Goal: Information Seeking & Learning: Understand process/instructions

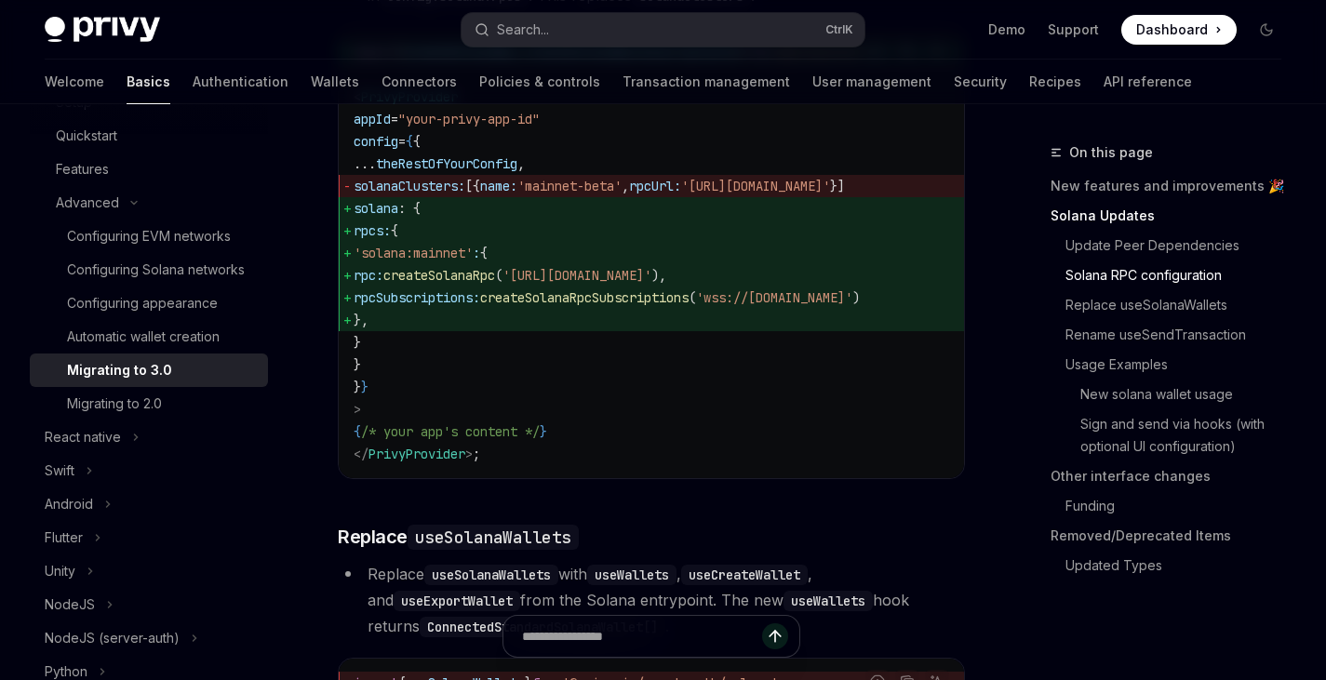
scroll to position [1348, 0]
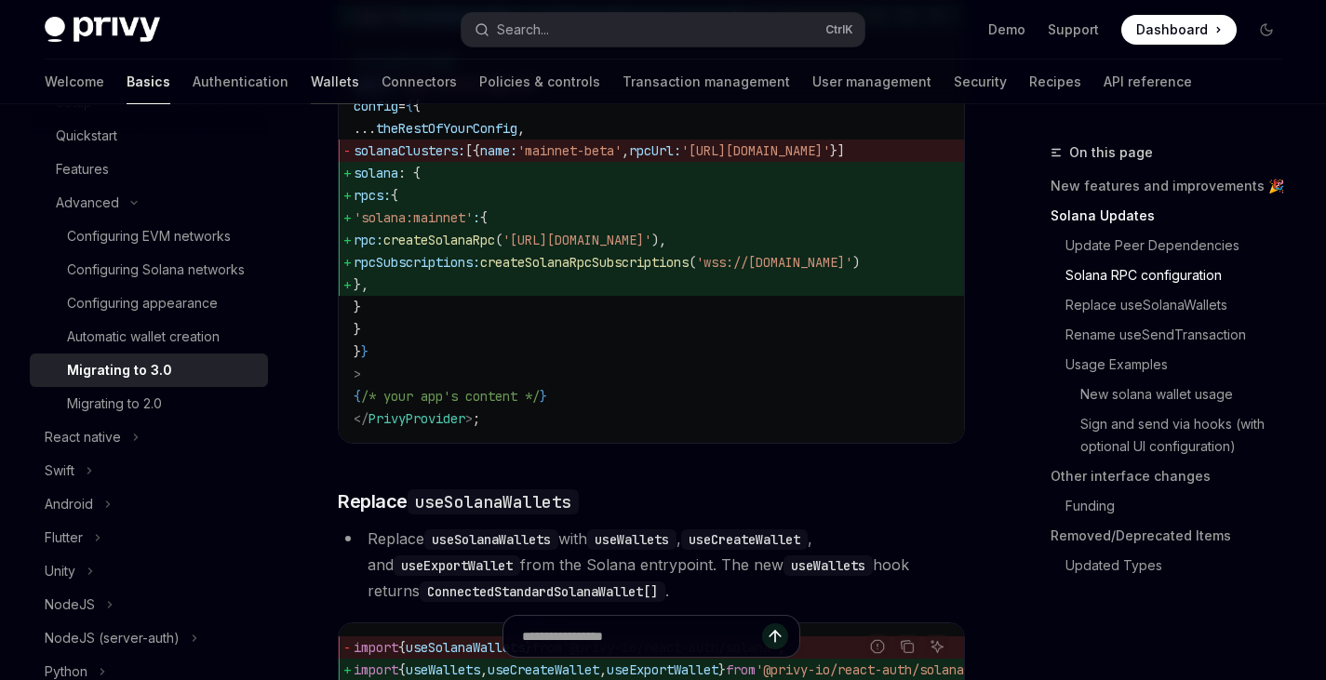
click at [311, 80] on link "Wallets" at bounding box center [335, 82] width 48 height 45
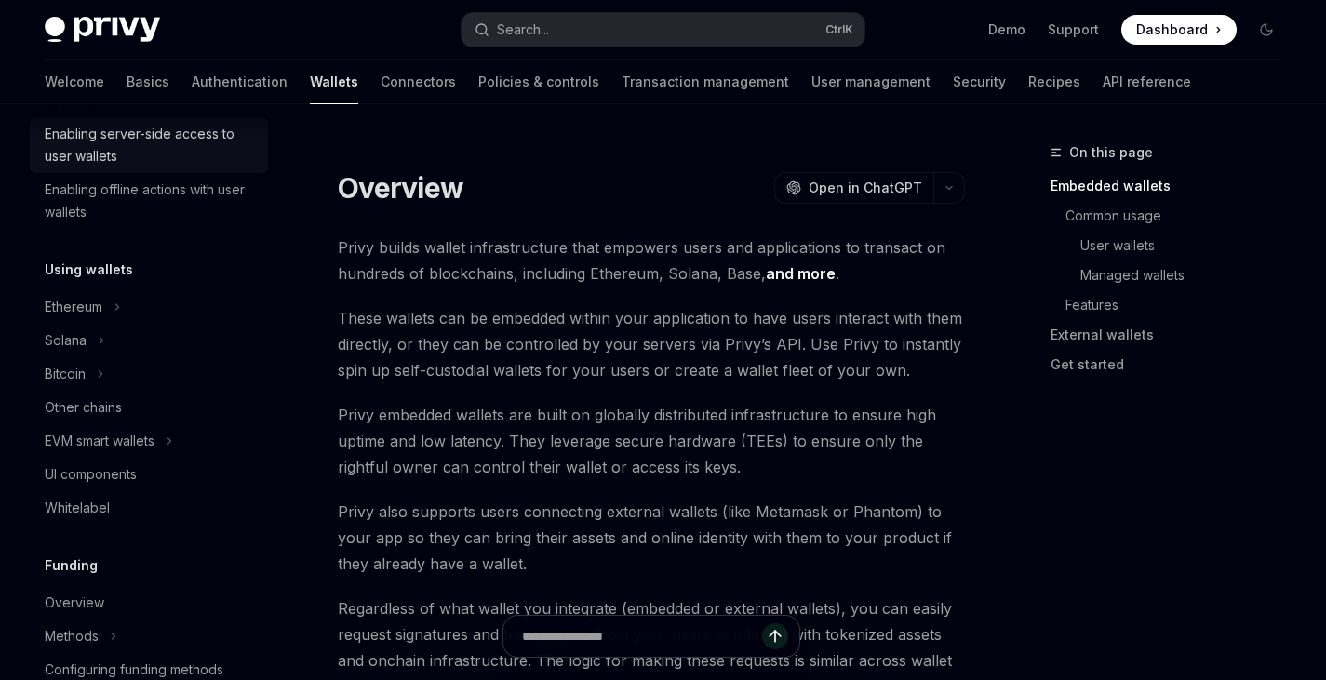
scroll to position [323, 0]
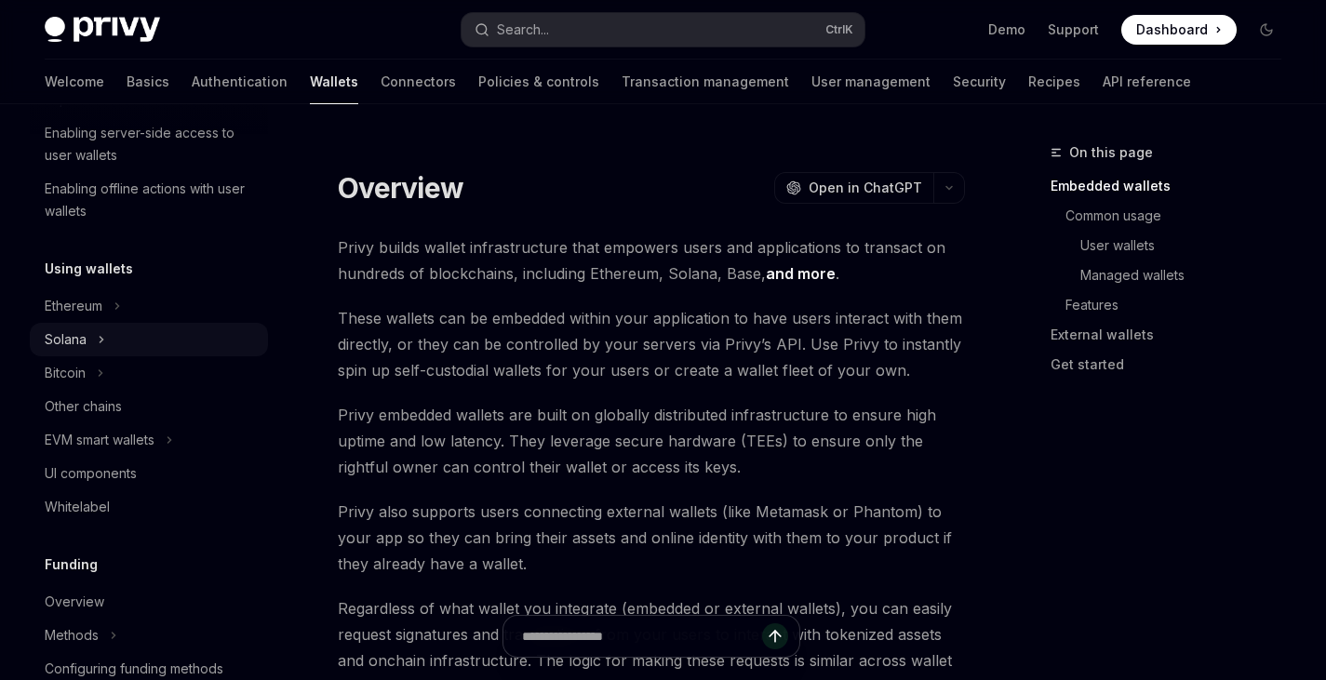
click at [100, 338] on icon "Toggle Solana section" at bounding box center [101, 339] width 7 height 22
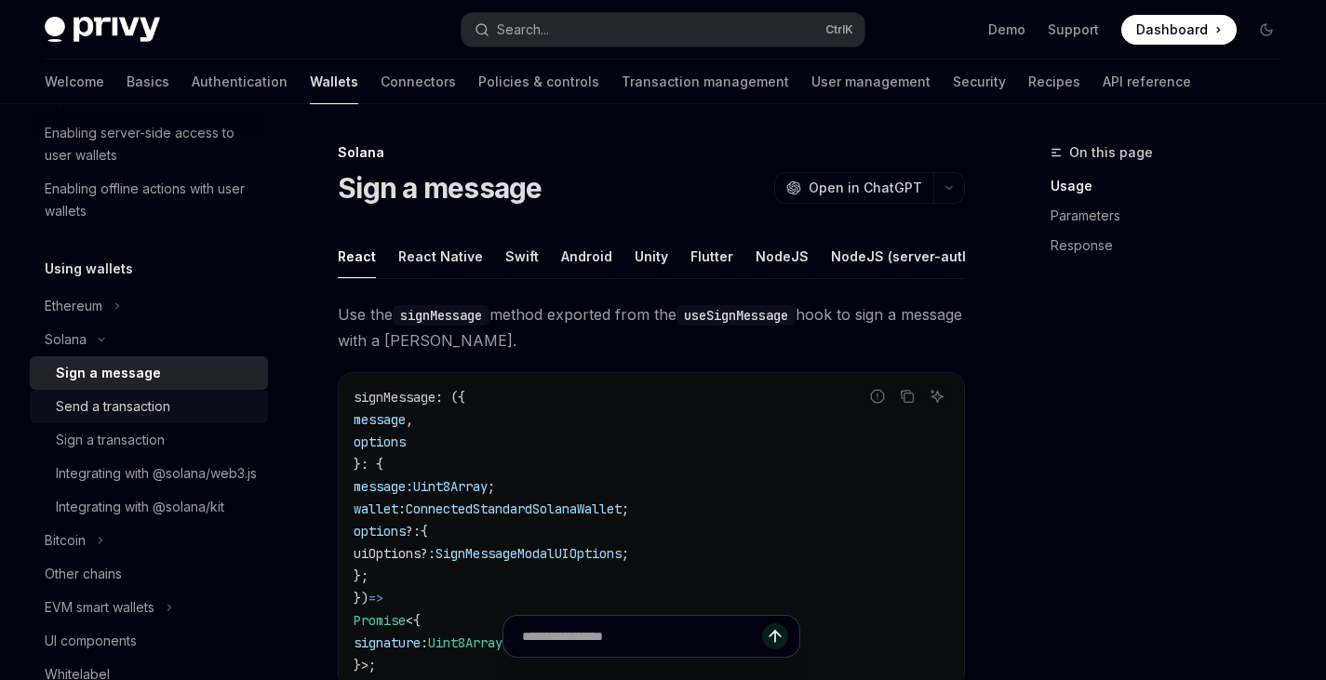
click at [167, 407] on div "Send a transaction" at bounding box center [113, 406] width 114 height 22
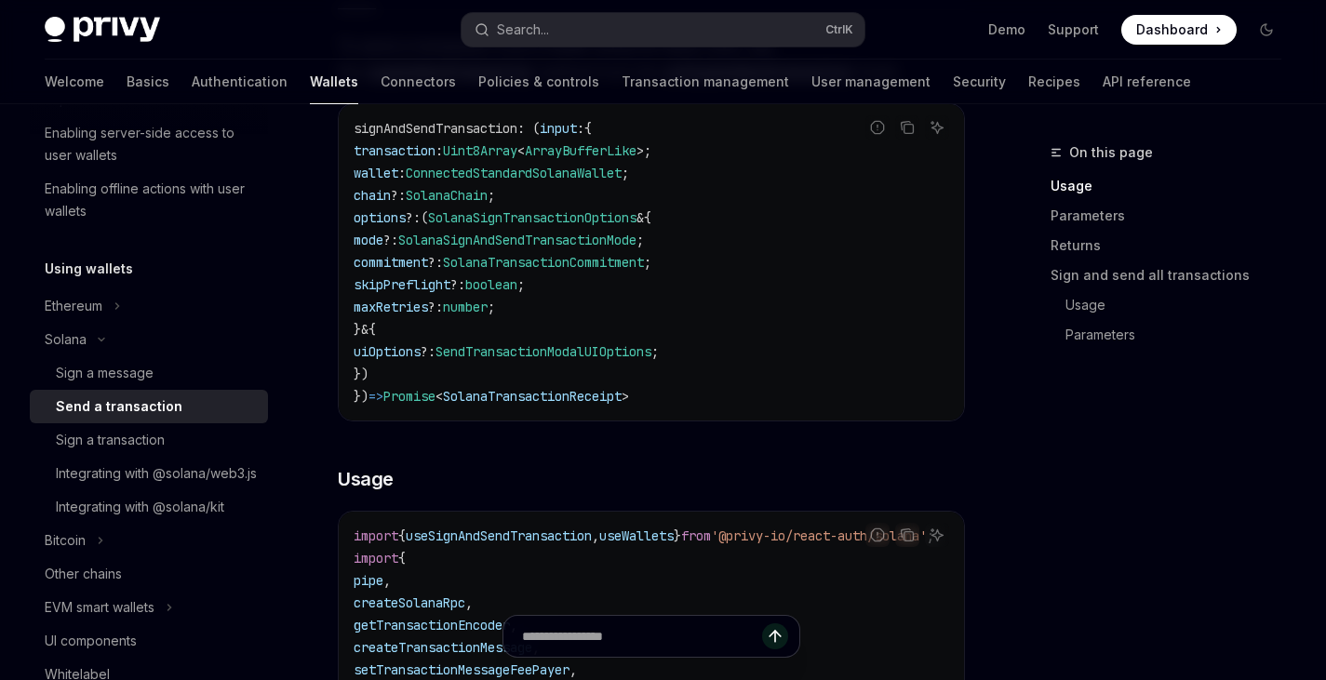
scroll to position [413, 0]
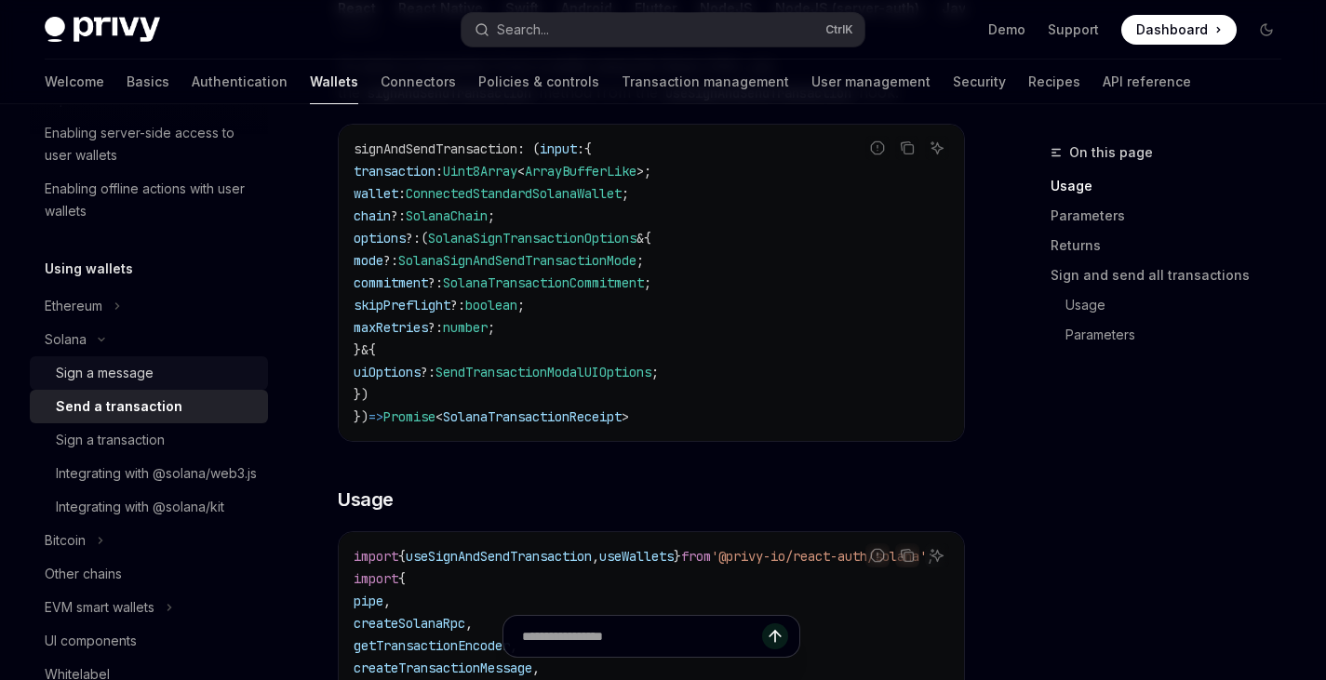
click at [201, 374] on div "Sign a message" at bounding box center [156, 373] width 201 height 22
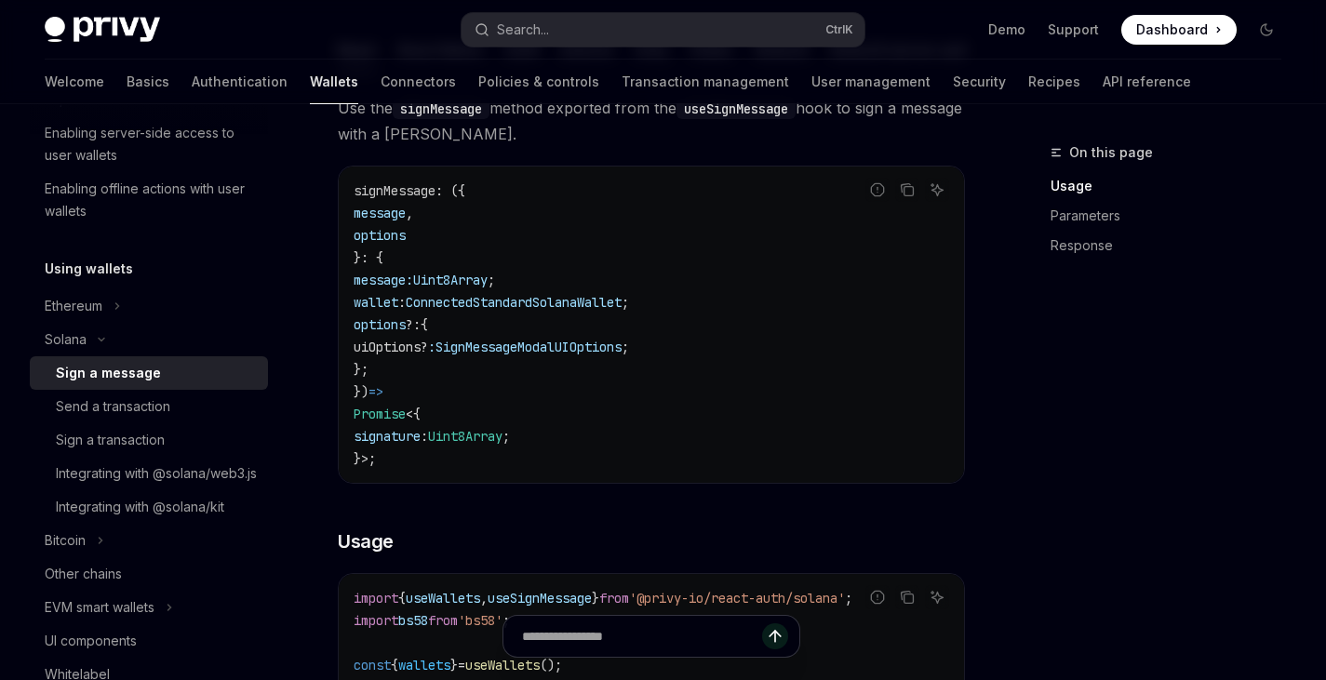
scroll to position [218, 0]
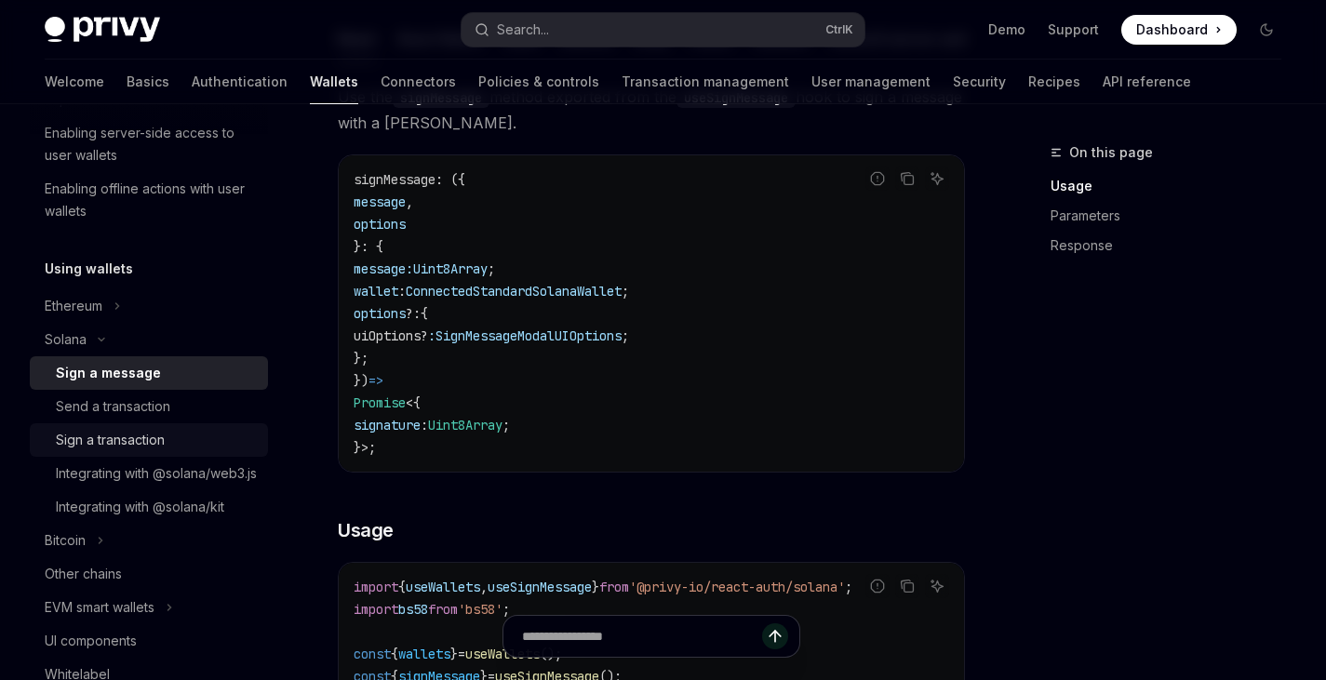
click at [156, 437] on div "Sign a transaction" at bounding box center [110, 440] width 109 height 22
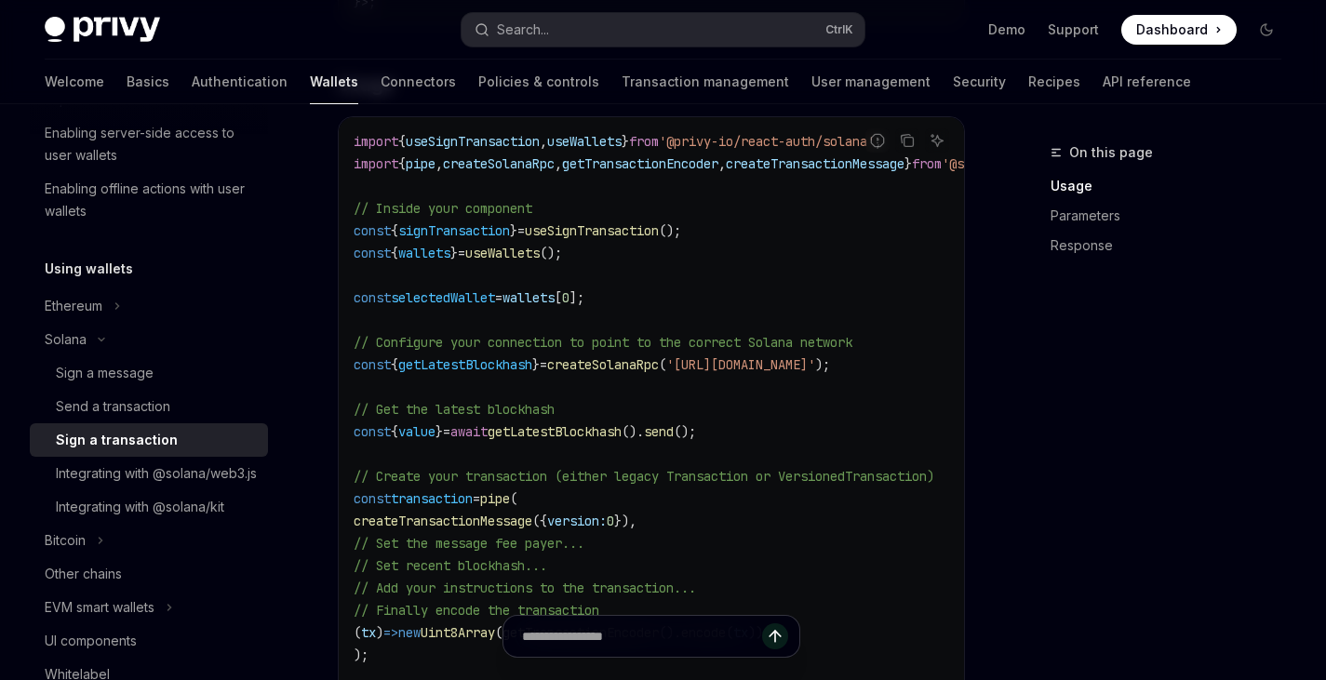
scroll to position [636, 0]
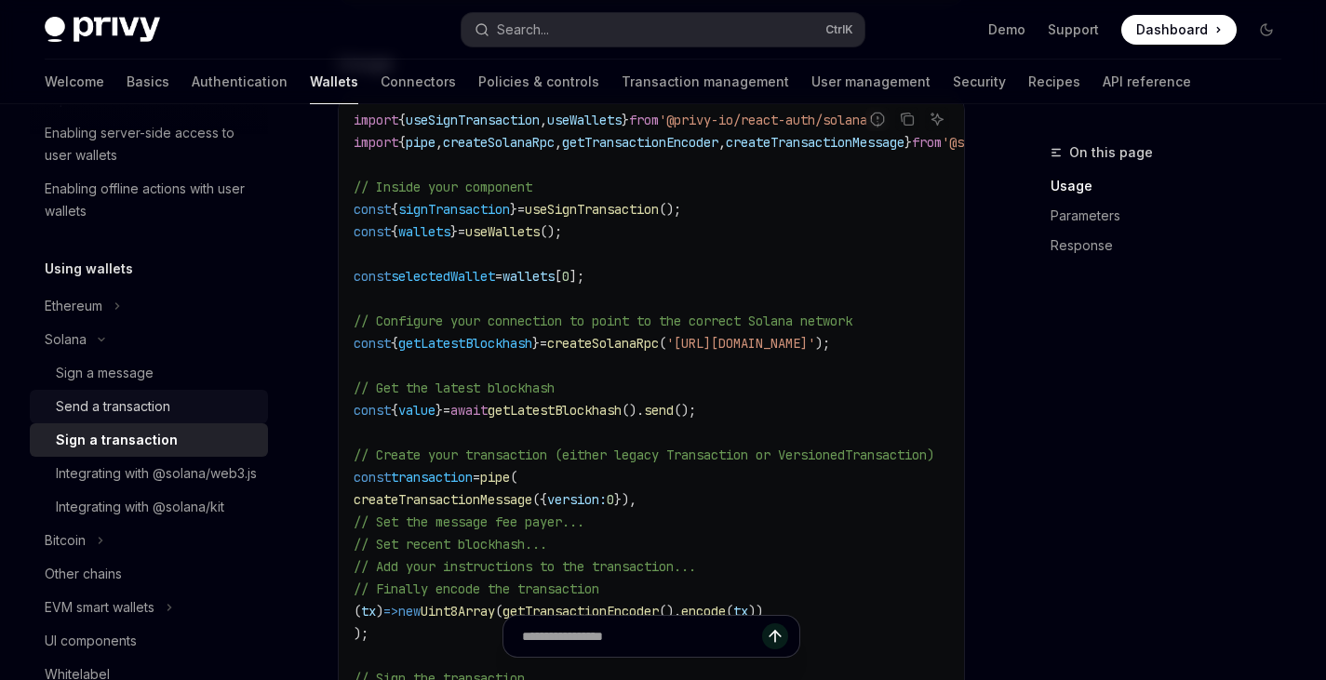
click at [165, 407] on div "Send a transaction" at bounding box center [113, 406] width 114 height 22
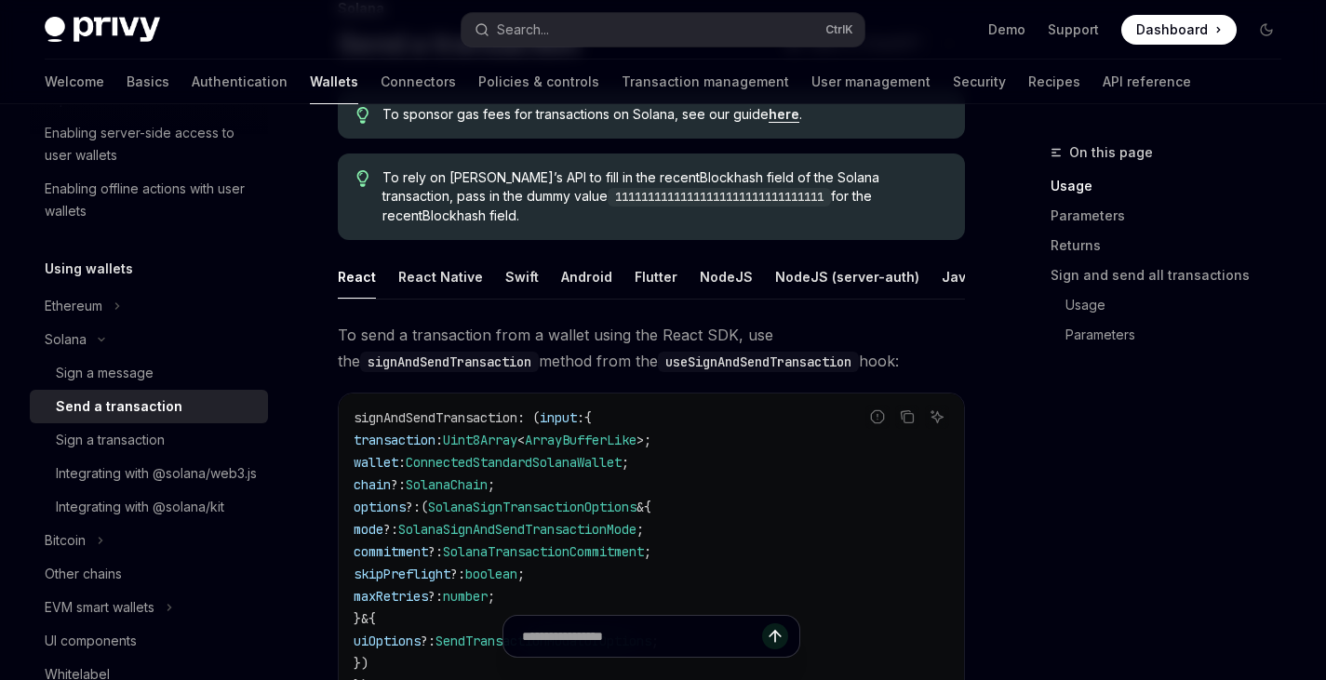
scroll to position [145, 0]
click at [159, 434] on div "Sign a transaction" at bounding box center [110, 440] width 109 height 22
type textarea "*"
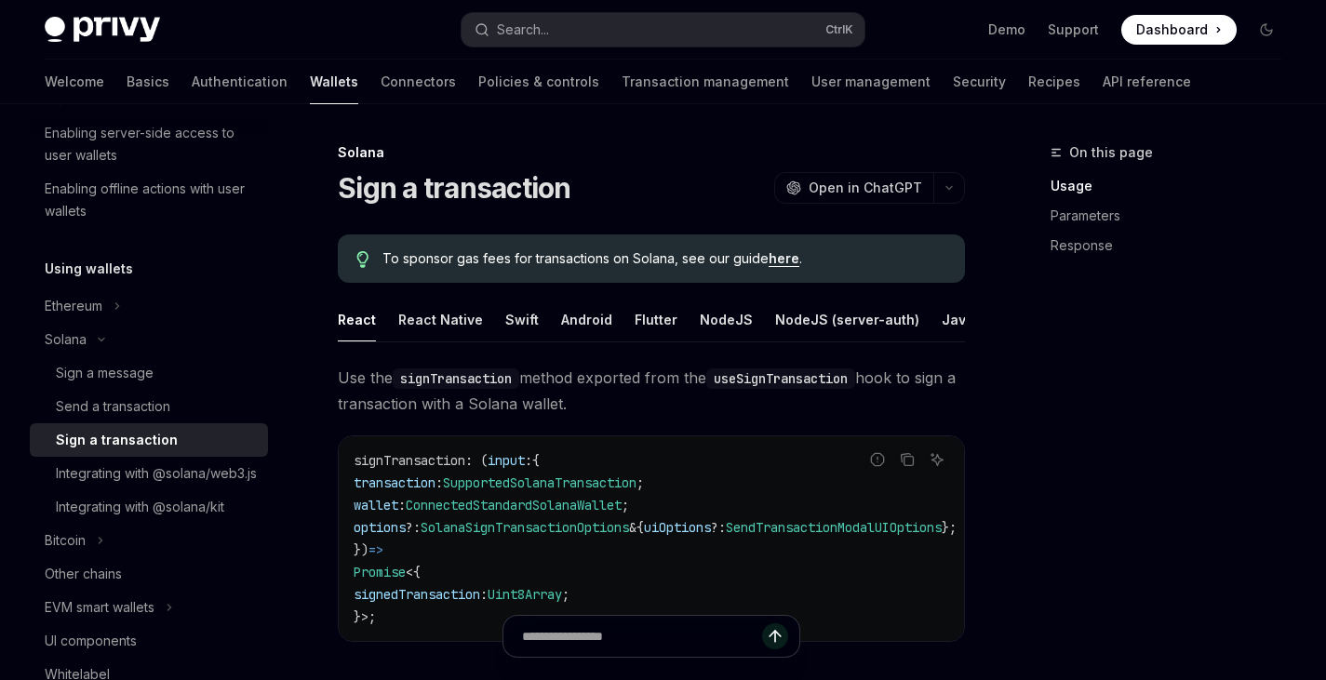
click at [1207, 412] on div "On this page Usage Parameters Response" at bounding box center [1154, 410] width 283 height 539
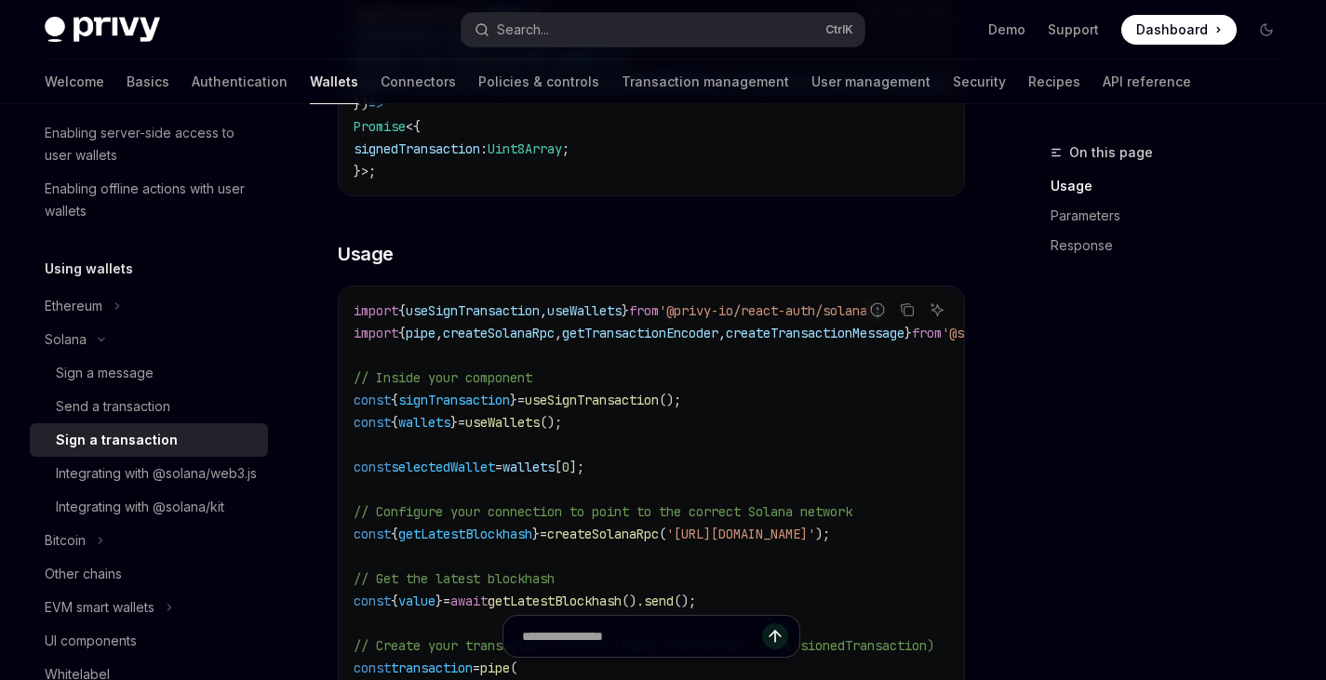
scroll to position [442, 0]
